Goal: Find specific page/section: Find specific page/section

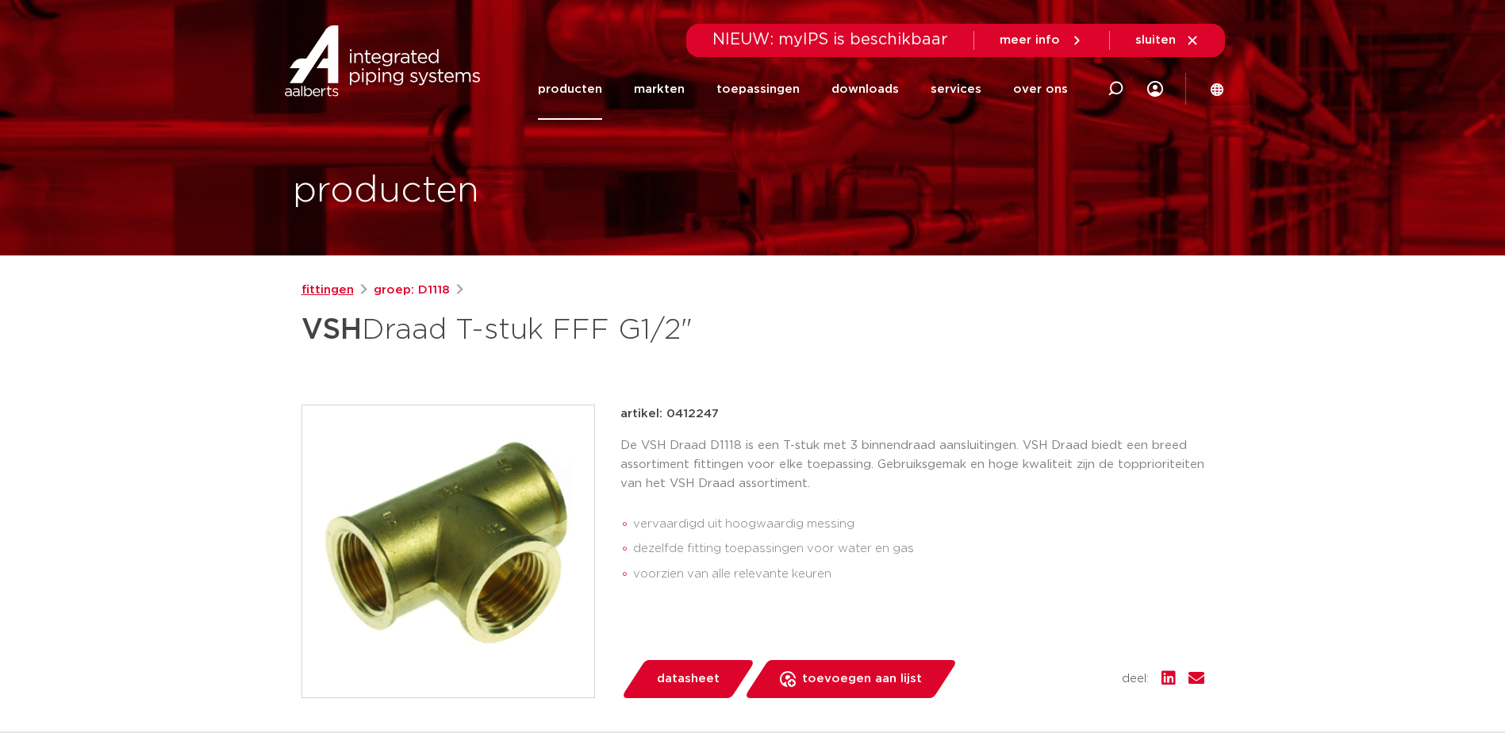
click at [334, 286] on link "fittingen" at bounding box center [327, 290] width 52 height 19
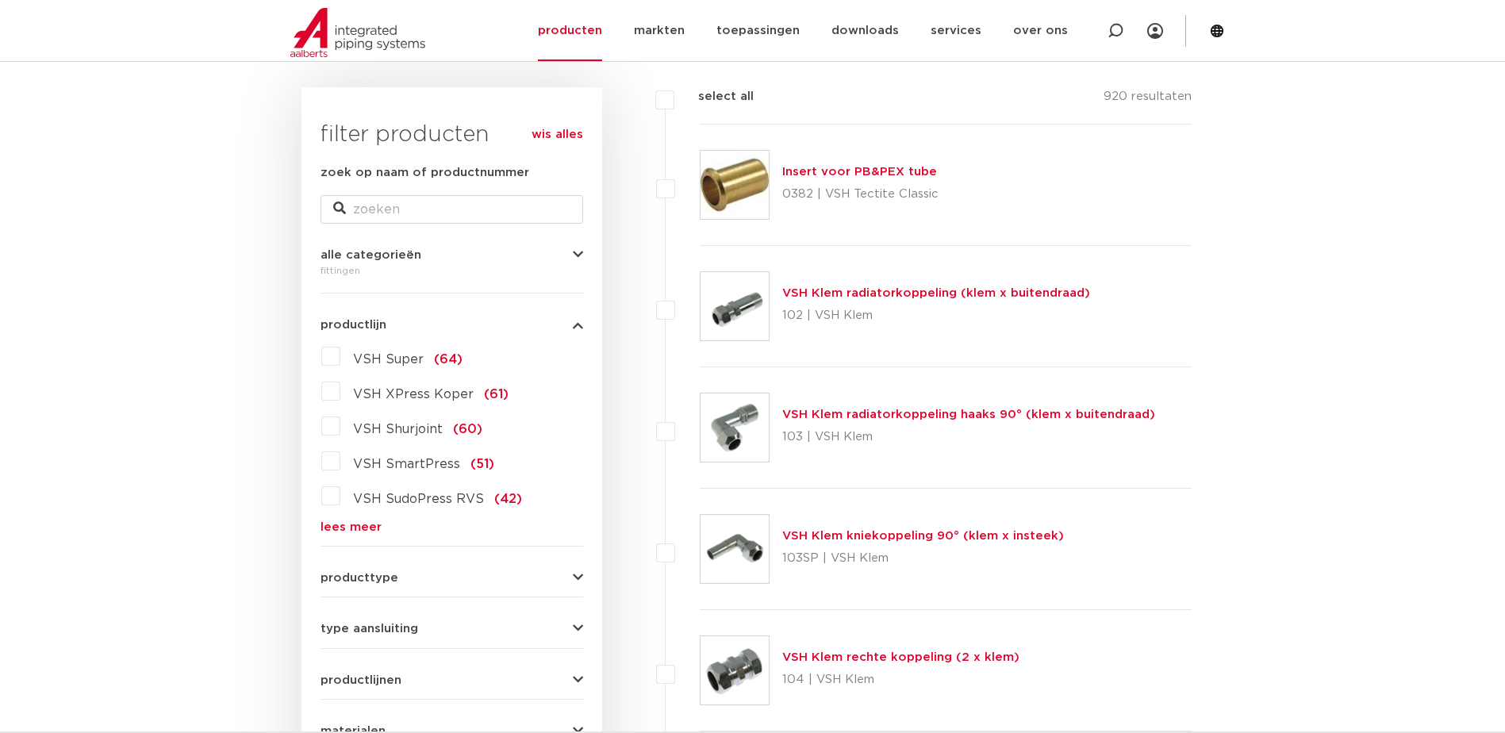
scroll to position [225, 0]
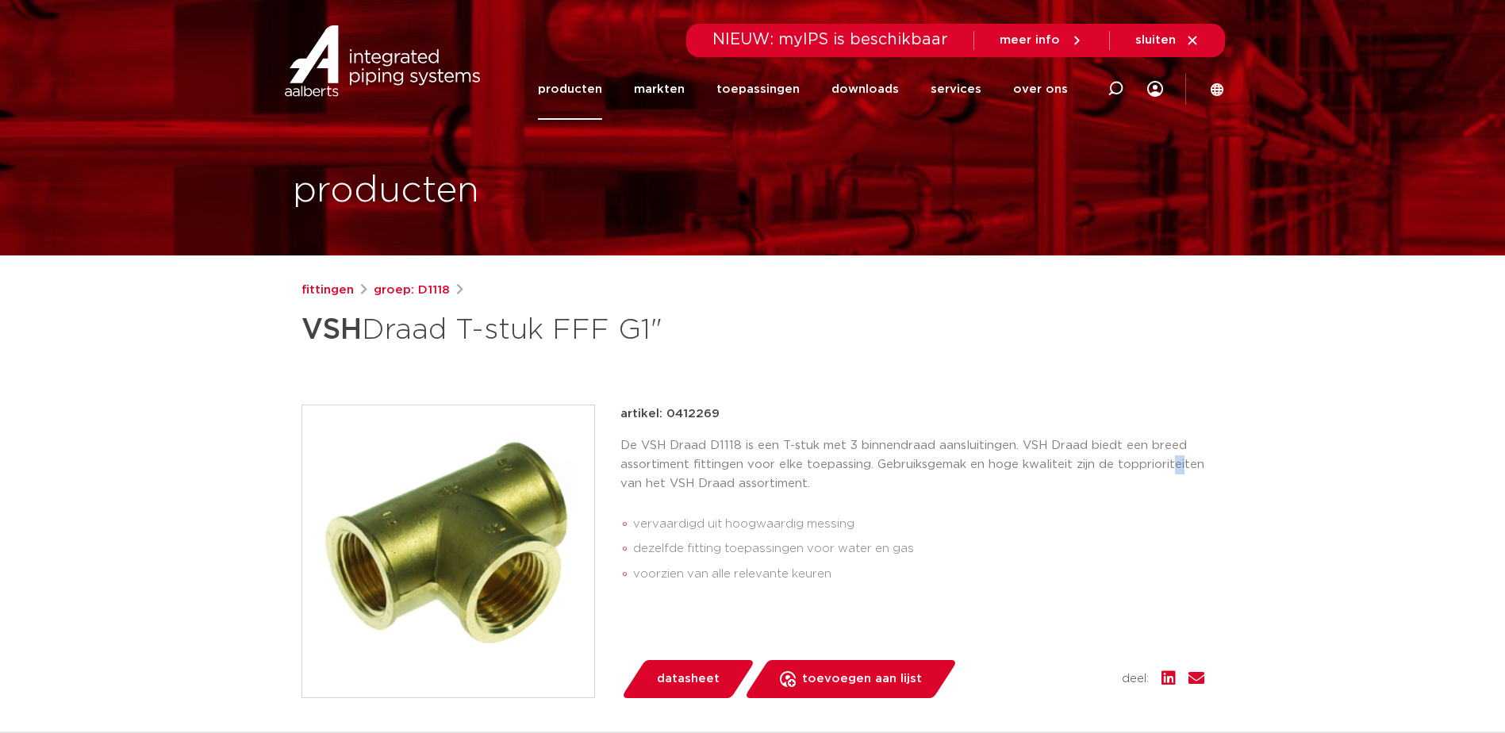
click at [1178, 462] on p "De VSH Draad D1118 is een T-stuk met 3 binnendraad aansluitingen. VSH Draad bie…" at bounding box center [912, 464] width 584 height 57
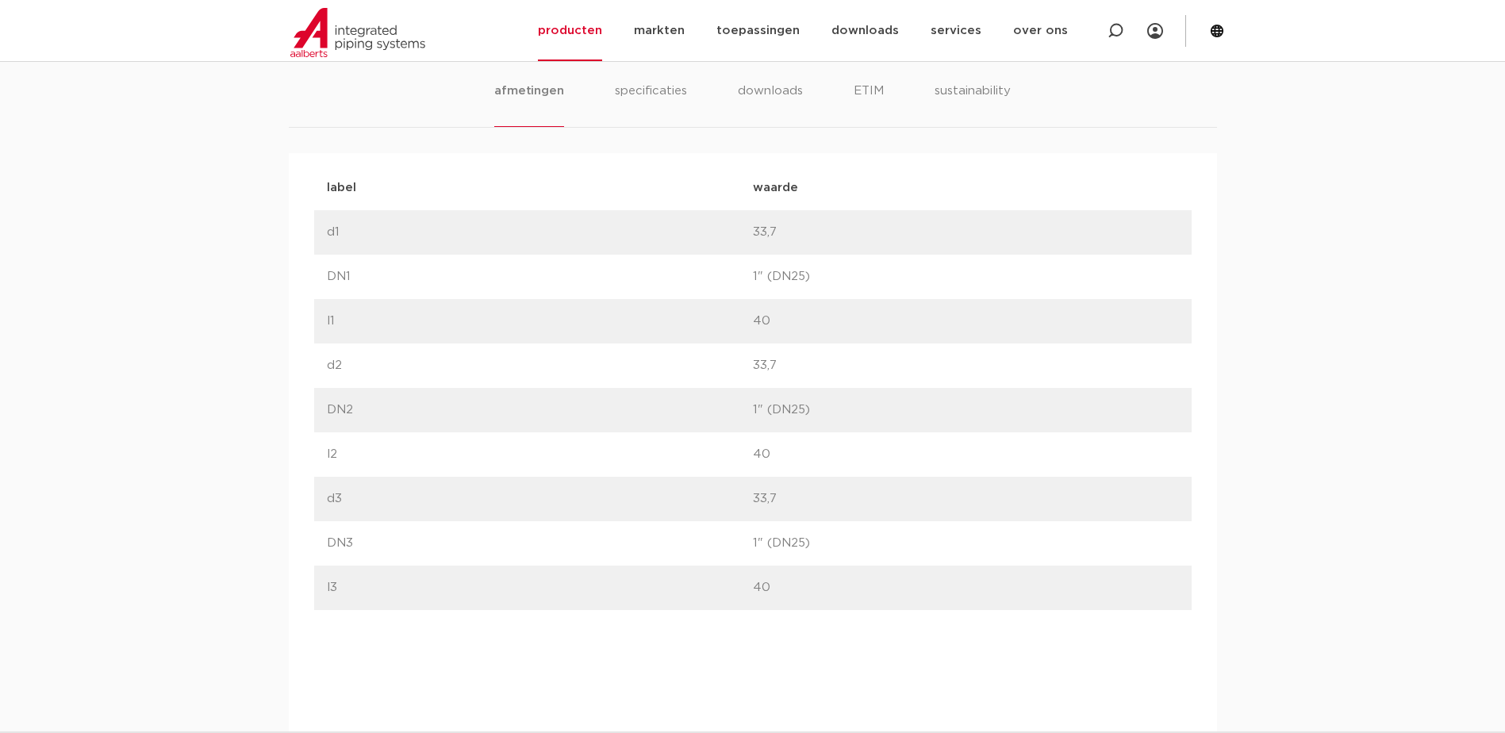
scroll to position [952, 0]
